Goal: Task Accomplishment & Management: Manage account settings

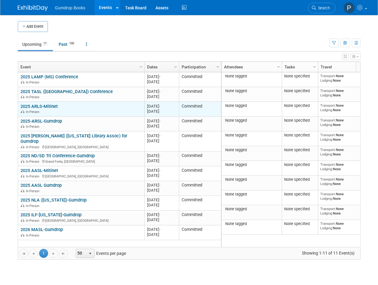
click at [67, 110] on div "In-Person" at bounding box center [80, 111] width 121 height 5
click at [49, 104] on link "2025 ARLS-Mitinet" at bounding box center [38, 106] width 37 height 5
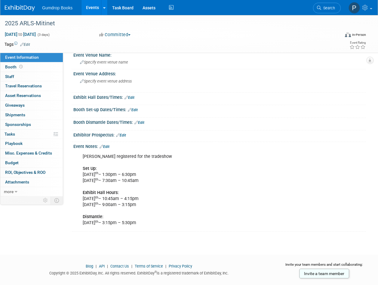
scroll to position [31, 0]
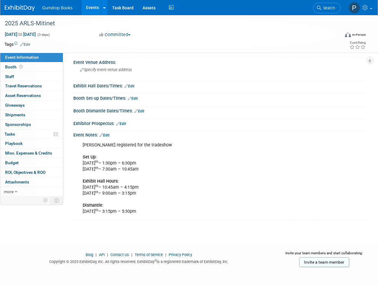
click at [108, 135] on link "Edit" at bounding box center [105, 135] width 10 height 4
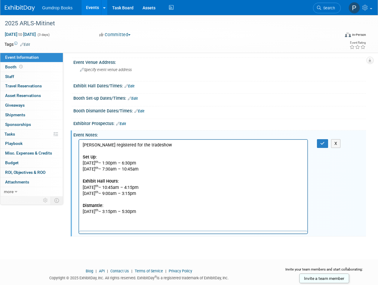
scroll to position [0, 0]
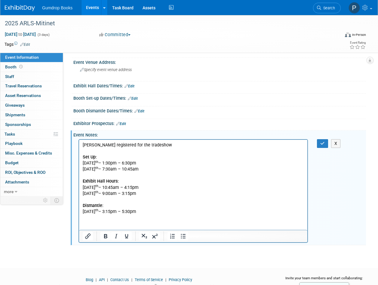
click at [170, 211] on p "[PERSON_NAME] registered for the tradeshow Set Up: [DATE] 1:30pm – 6:30pm [DATE…" at bounding box center [193, 178] width 221 height 73
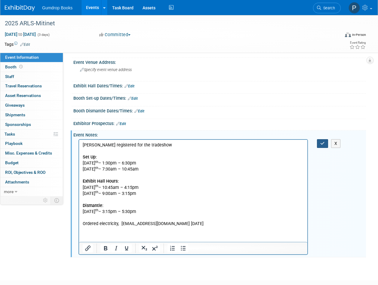
click at [321, 142] on icon "button" at bounding box center [323, 143] width 5 height 4
